Goal: Navigation & Orientation: Understand site structure

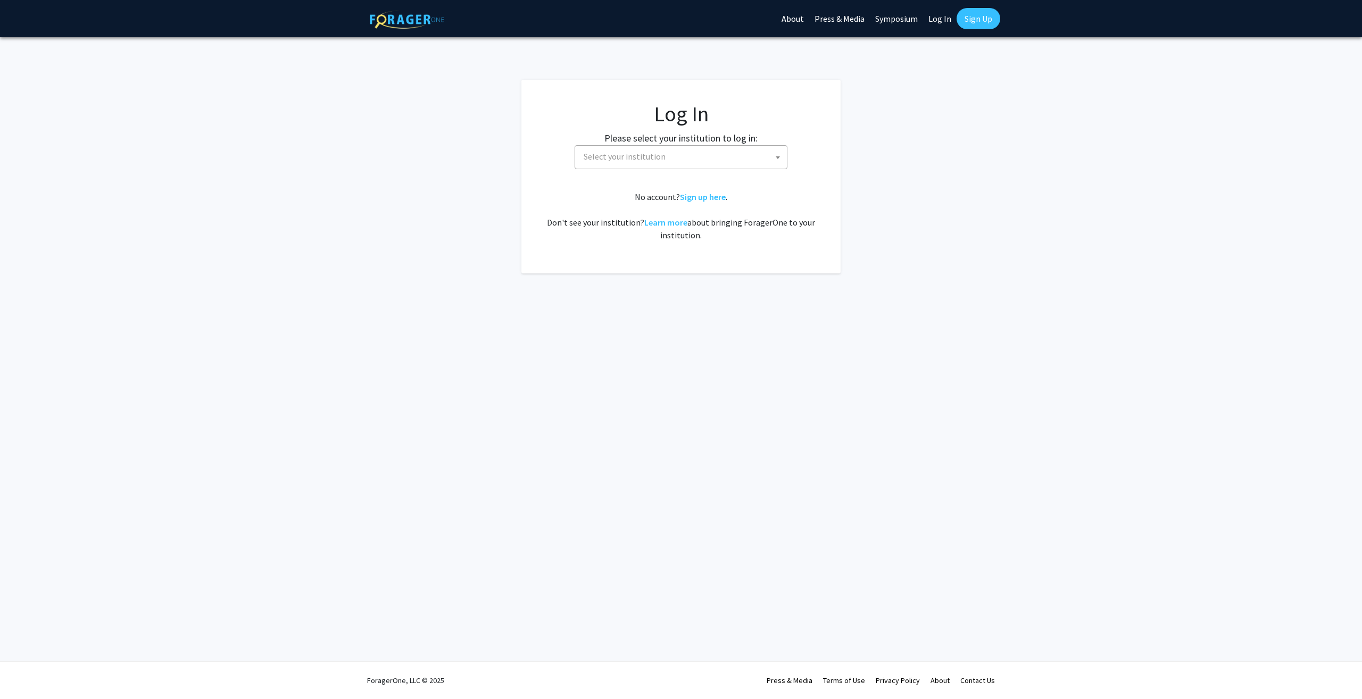
select select
click at [805, 29] on link "About" at bounding box center [792, 18] width 33 height 37
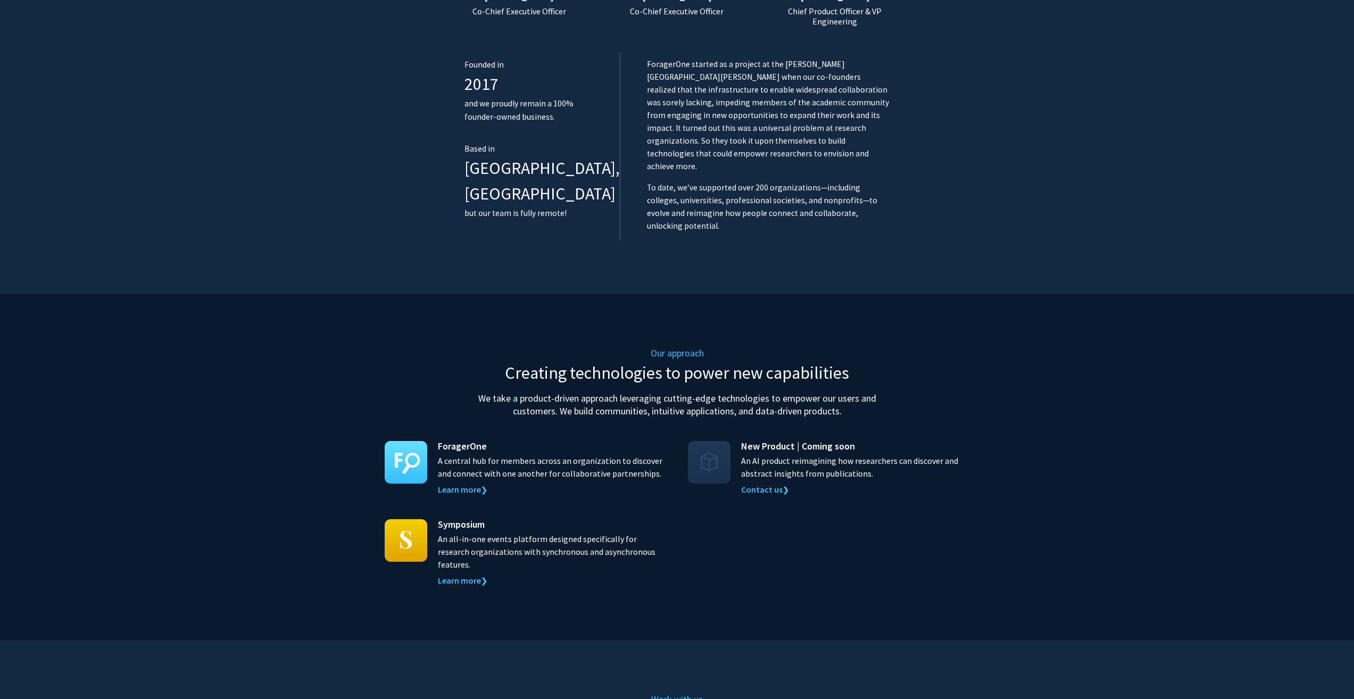
scroll to position [921, 0]
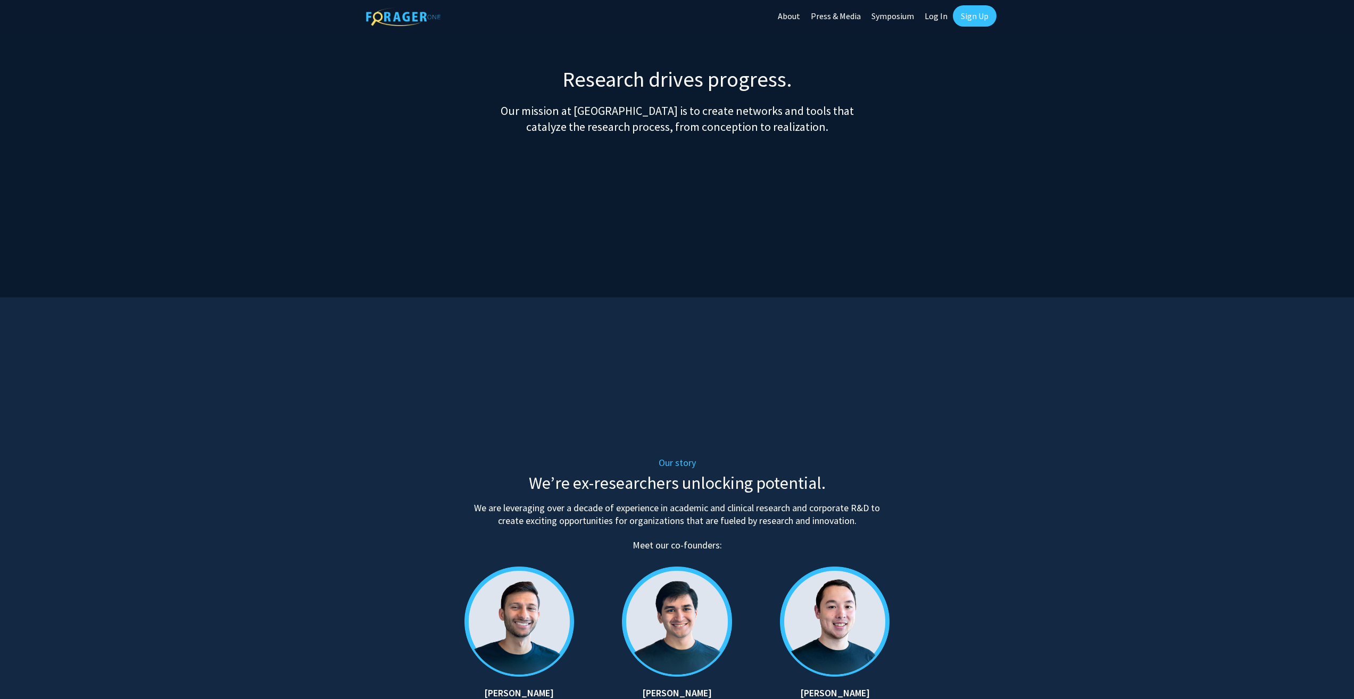
scroll to position [0, 0]
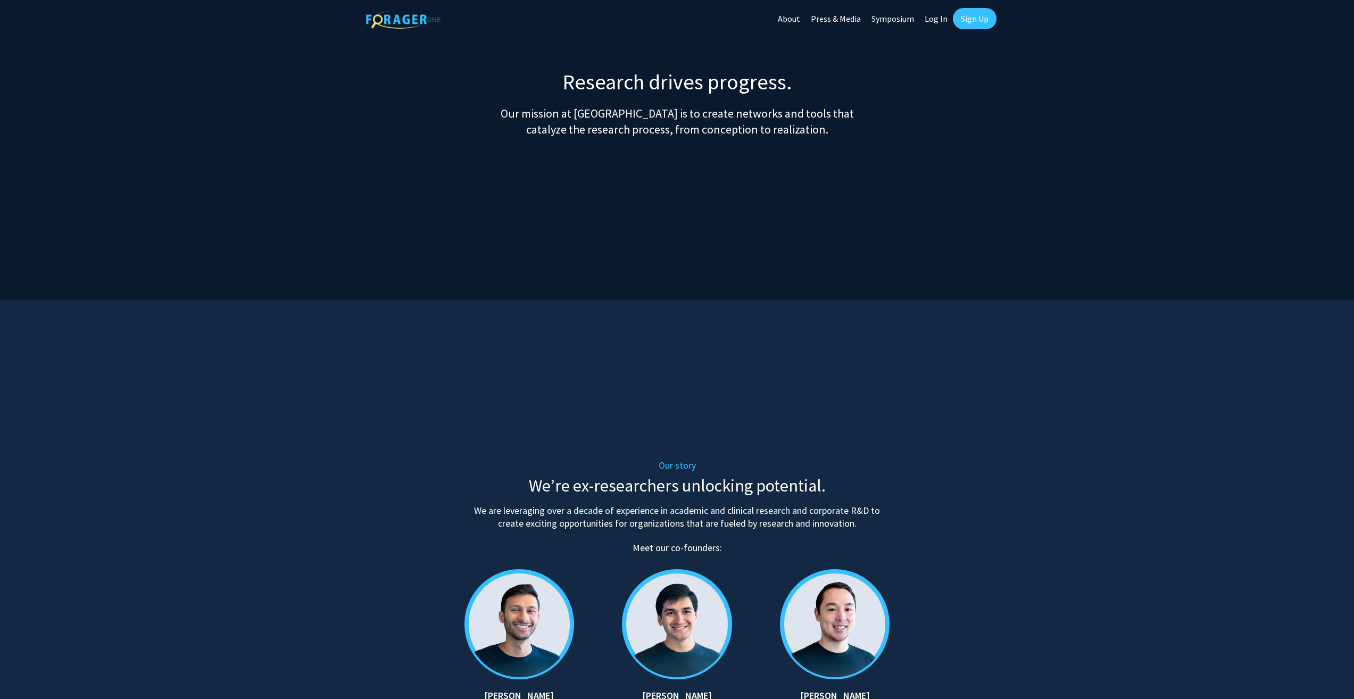
click at [783, 7] on link "About" at bounding box center [789, 18] width 33 height 37
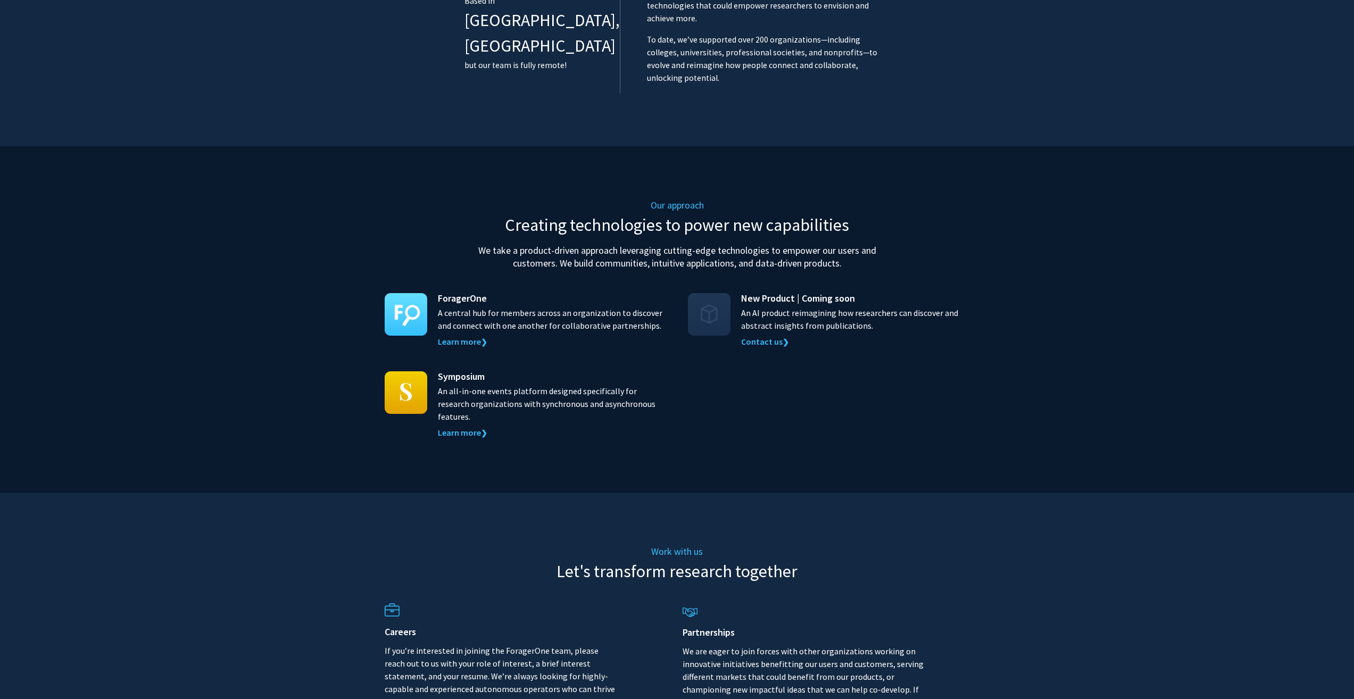
scroll to position [921, 0]
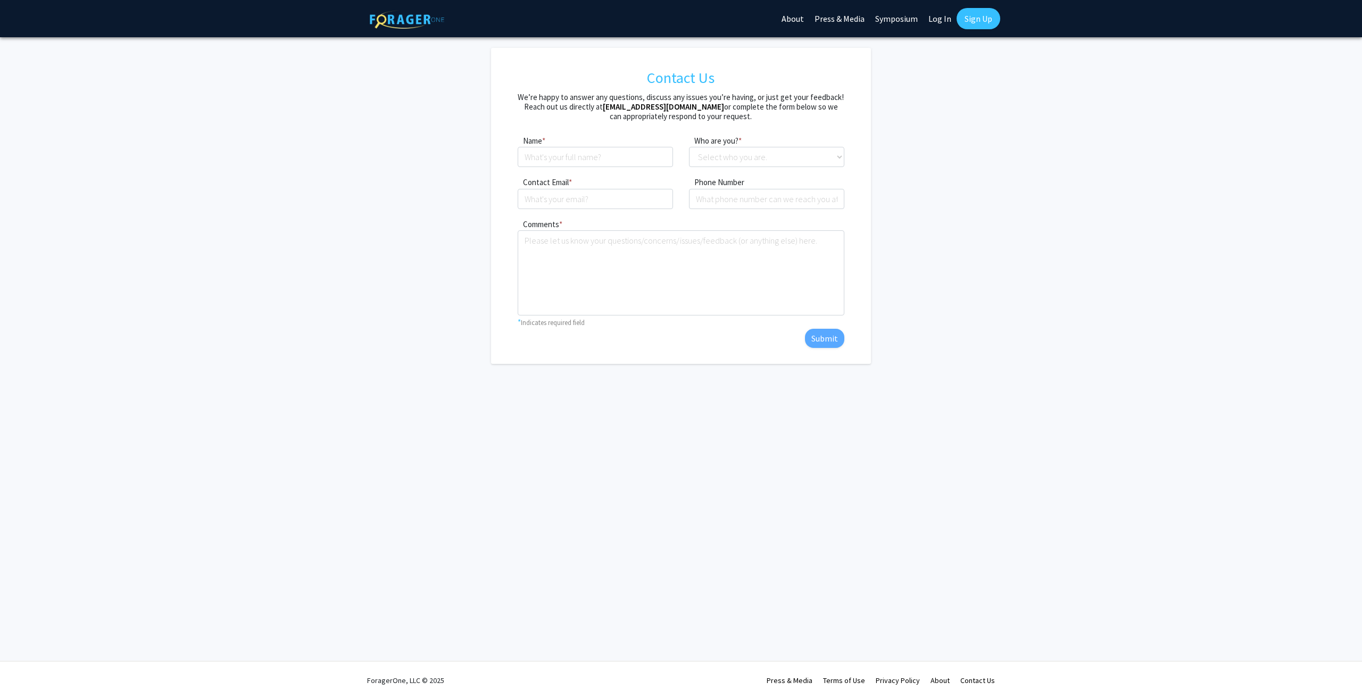
click at [864, 681] on link "Terms of Use" at bounding box center [844, 681] width 42 height 10
